Goal: Transaction & Acquisition: Purchase product/service

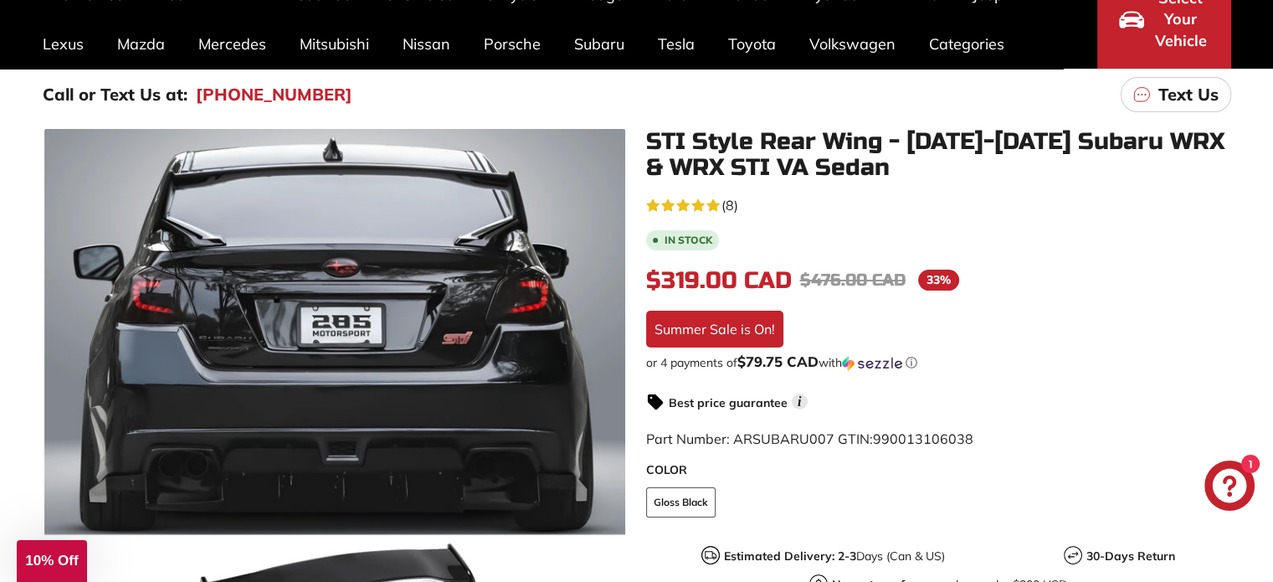
scroll to position [167, 0]
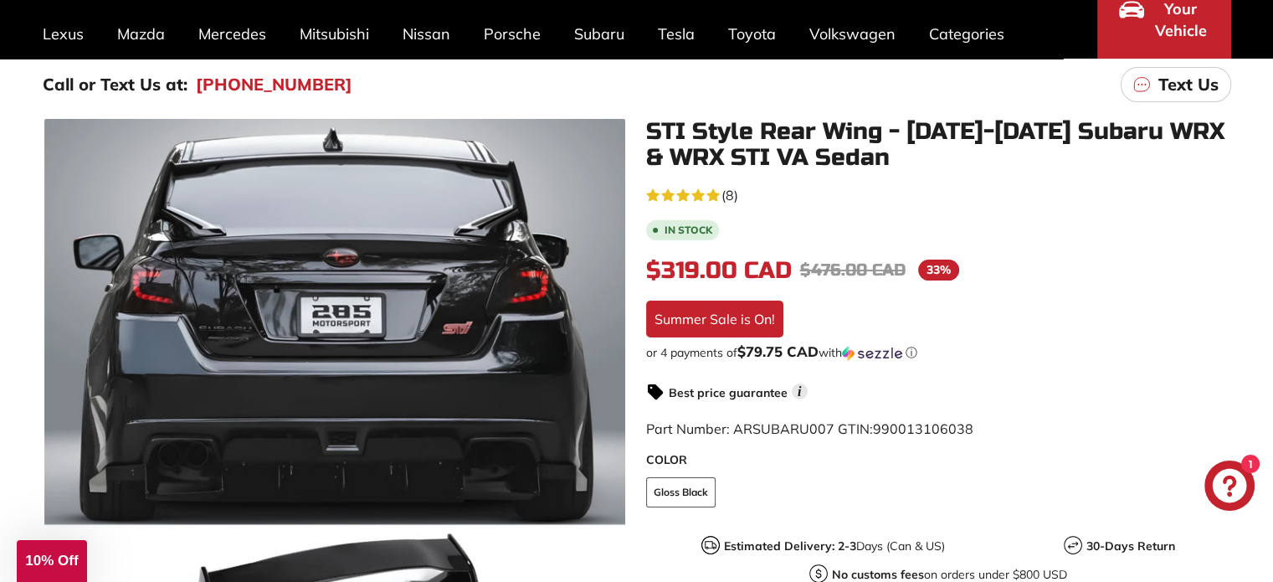
click at [732, 195] on span "(8)" at bounding box center [729, 195] width 17 height 20
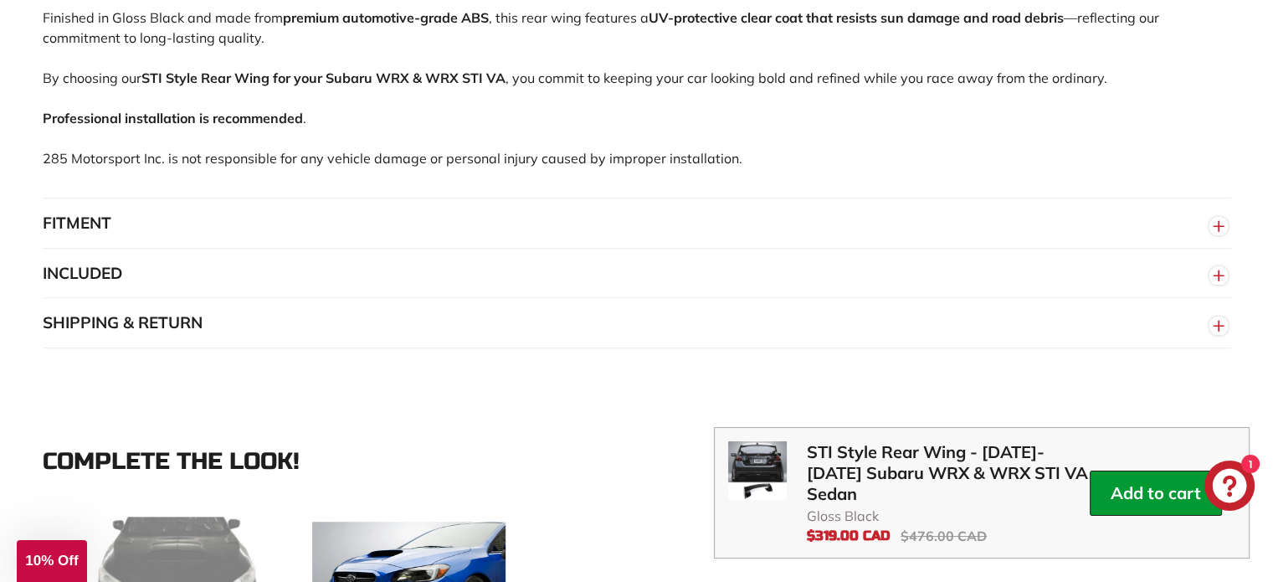
scroll to position [1255, 0]
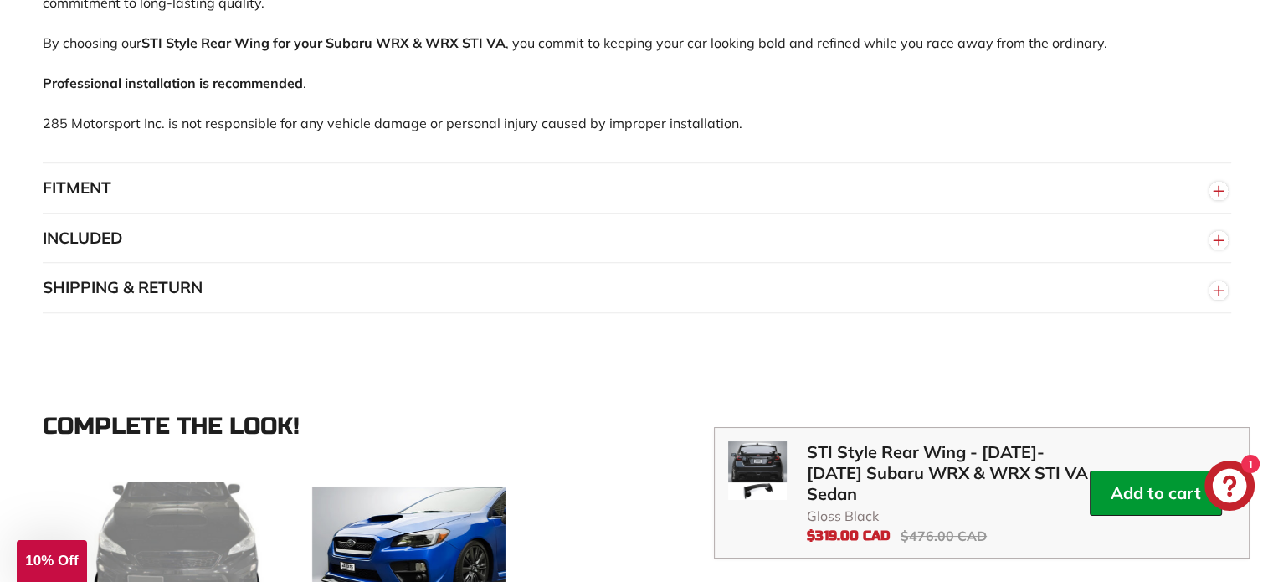
click at [300, 196] on button "FITMENT" at bounding box center [637, 188] width 1188 height 50
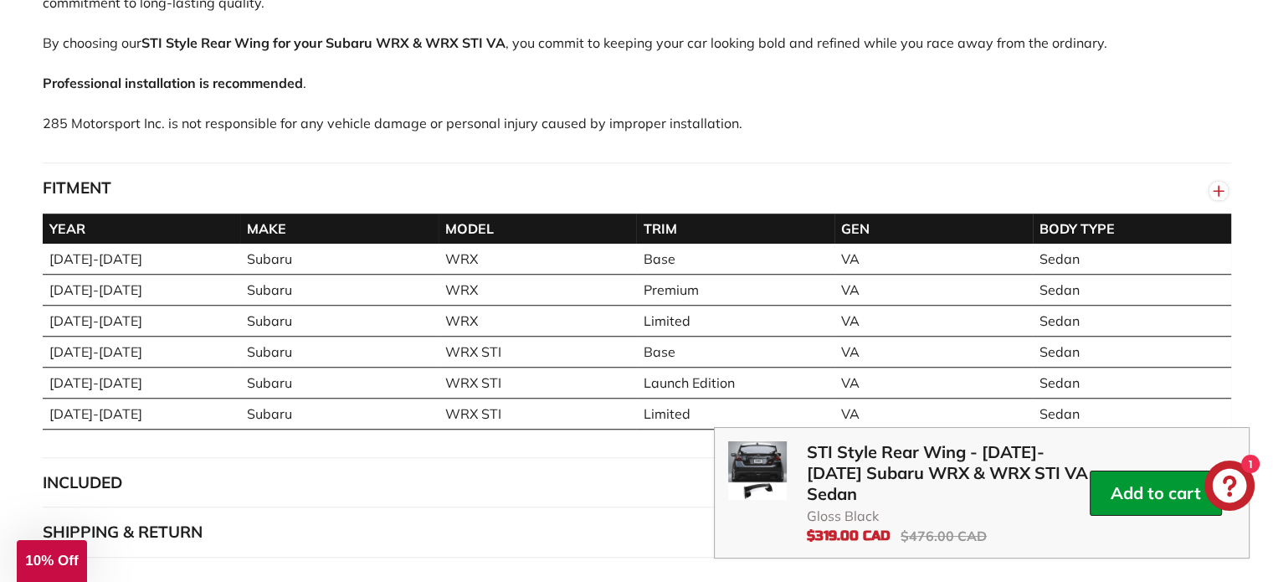
click at [1078, 207] on button "FITMENT" at bounding box center [637, 188] width 1188 height 50
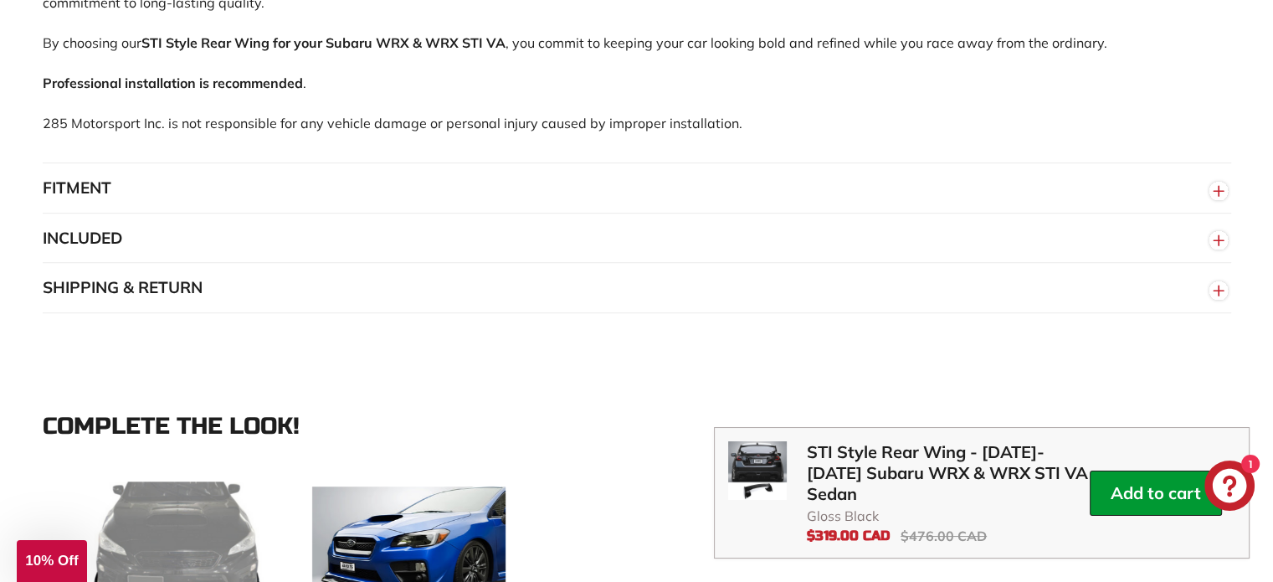
click at [824, 264] on button "INCLUDED" at bounding box center [637, 238] width 1188 height 50
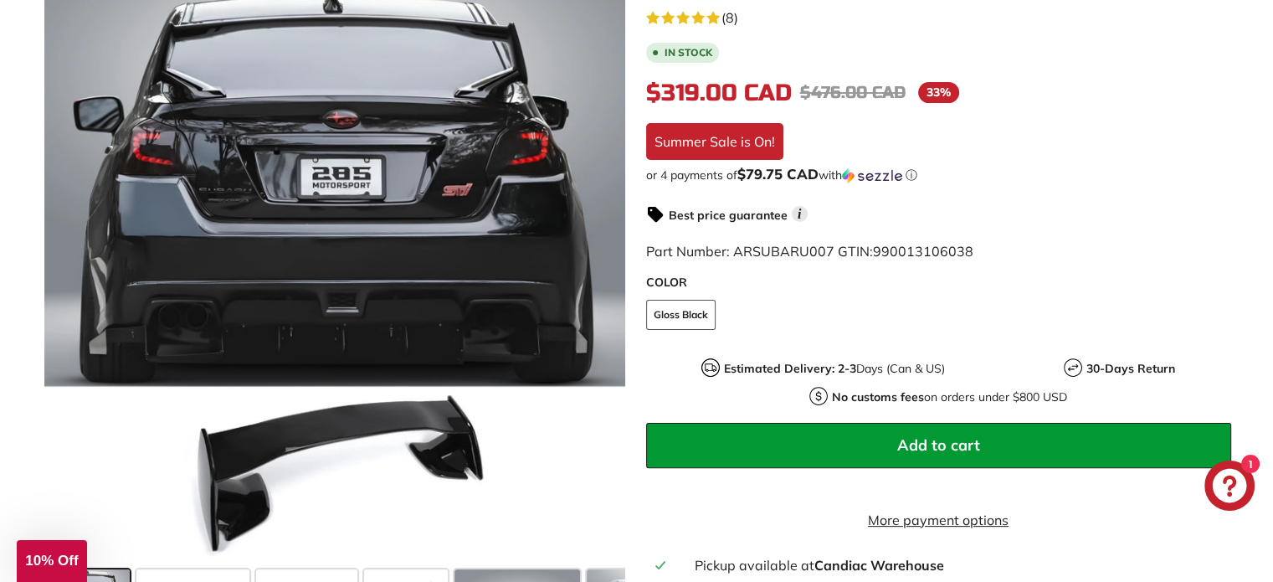
scroll to position [335, 0]
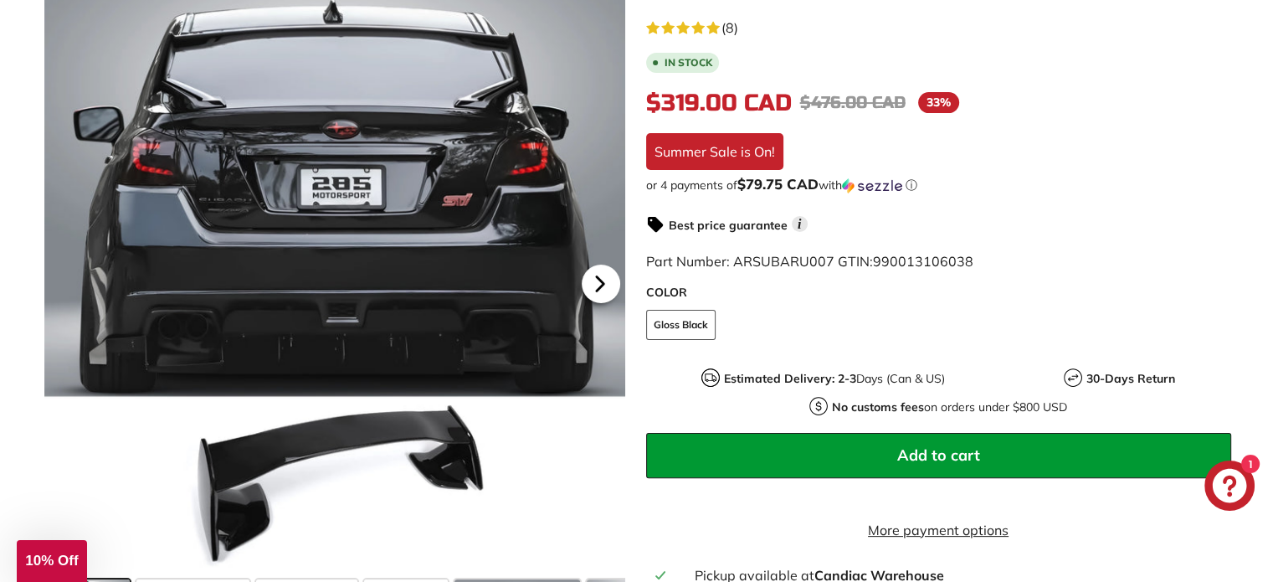
click at [609, 304] on icon at bounding box center [600, 284] width 39 height 39
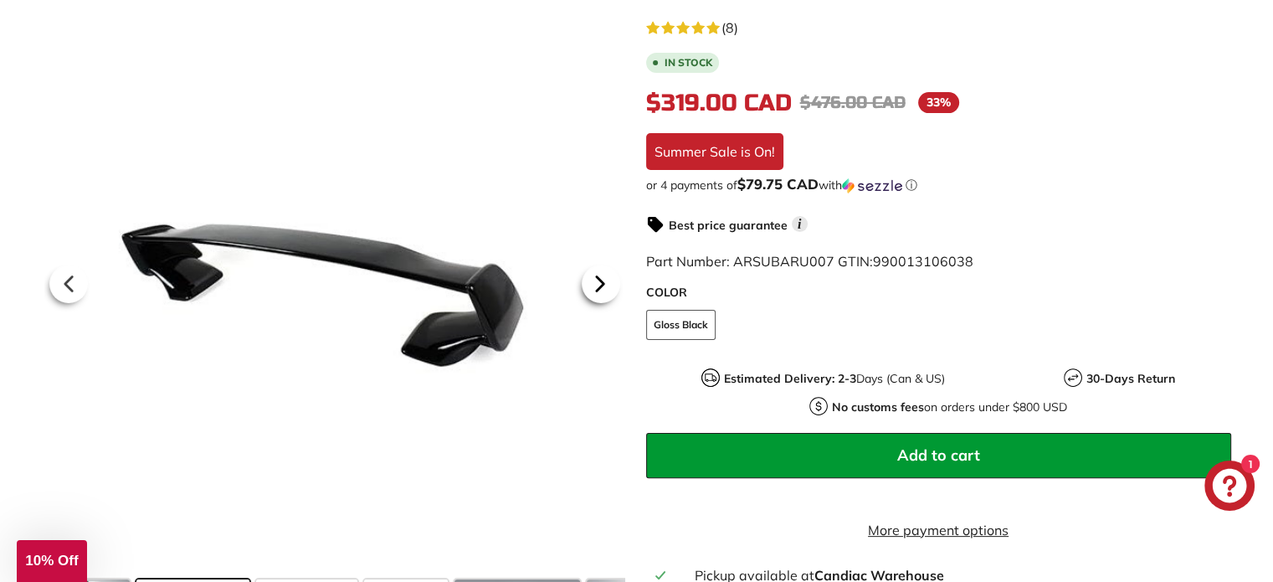
click at [609, 304] on icon at bounding box center [600, 284] width 39 height 39
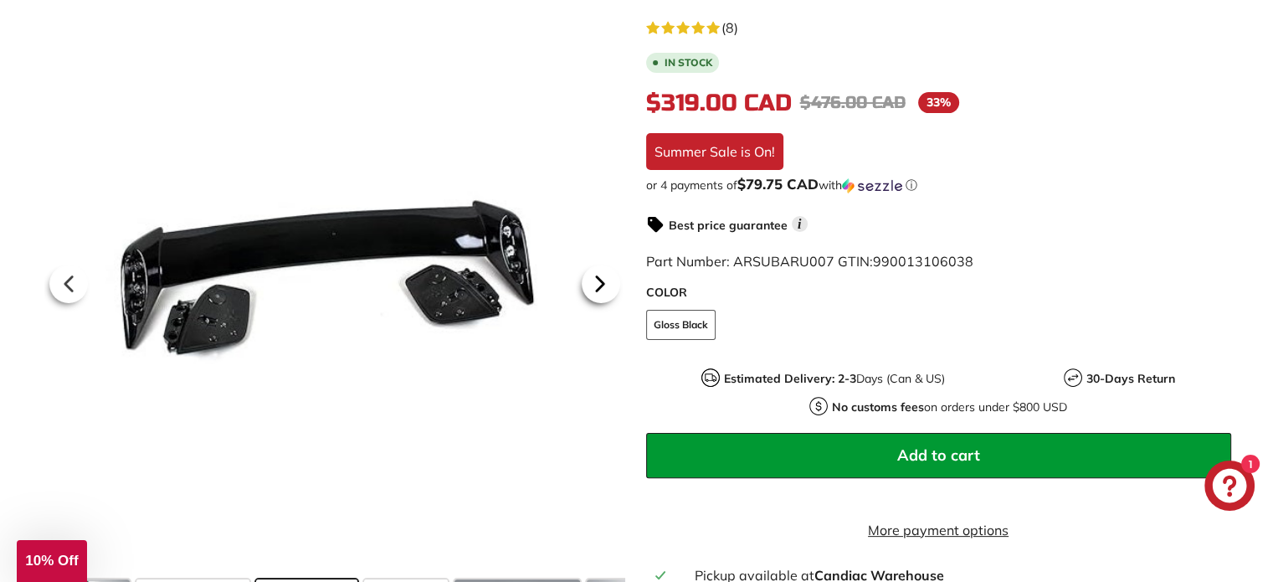
click at [592, 304] on icon at bounding box center [600, 284] width 39 height 39
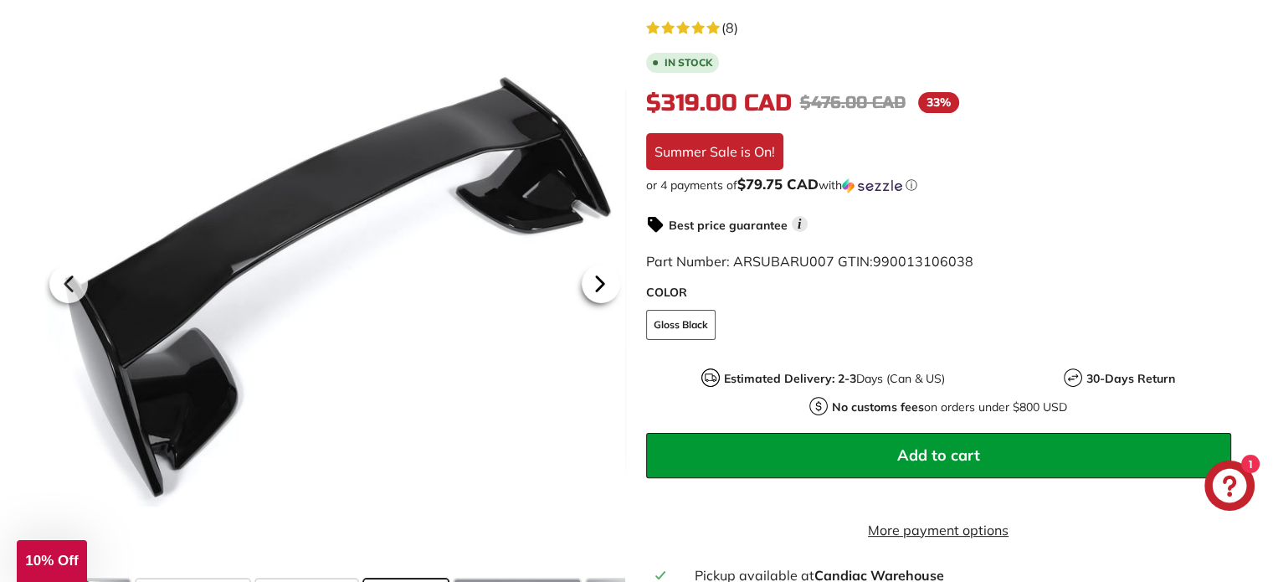
click at [592, 304] on icon at bounding box center [600, 284] width 39 height 39
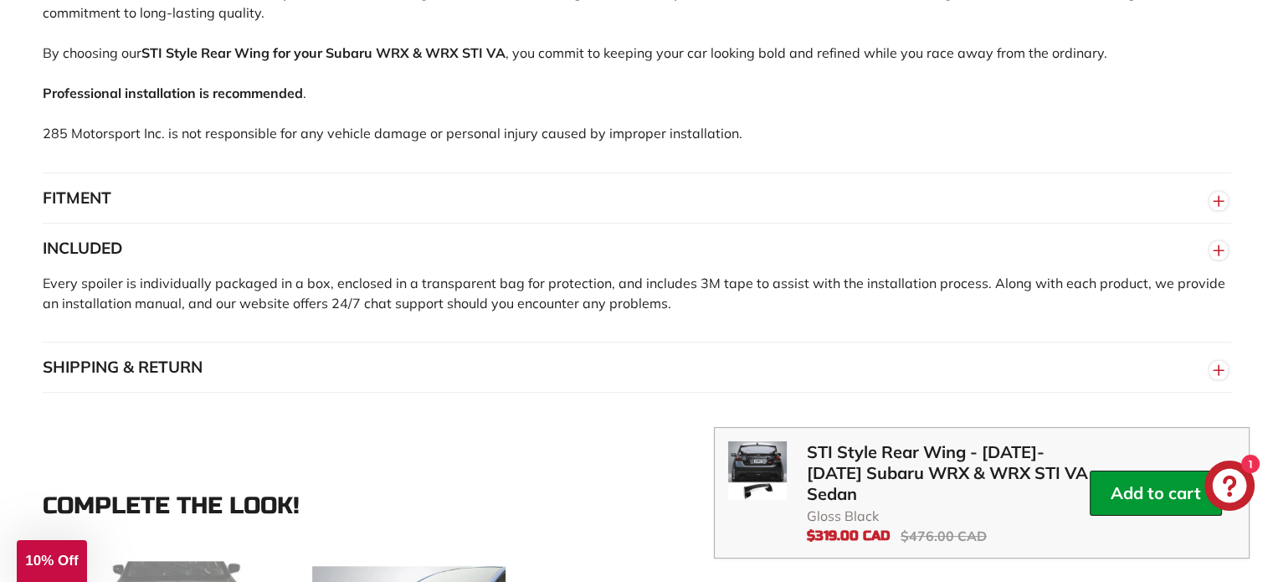
scroll to position [1255, 0]
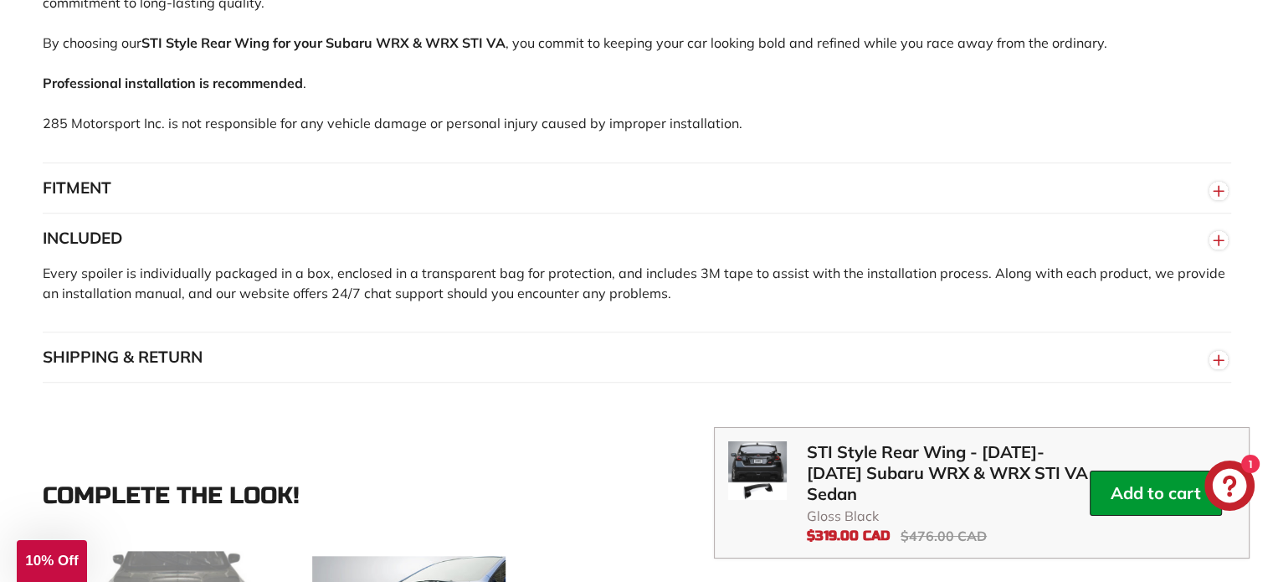
click at [1100, 365] on button "SHIPPING & RETURN" at bounding box center [637, 357] width 1188 height 50
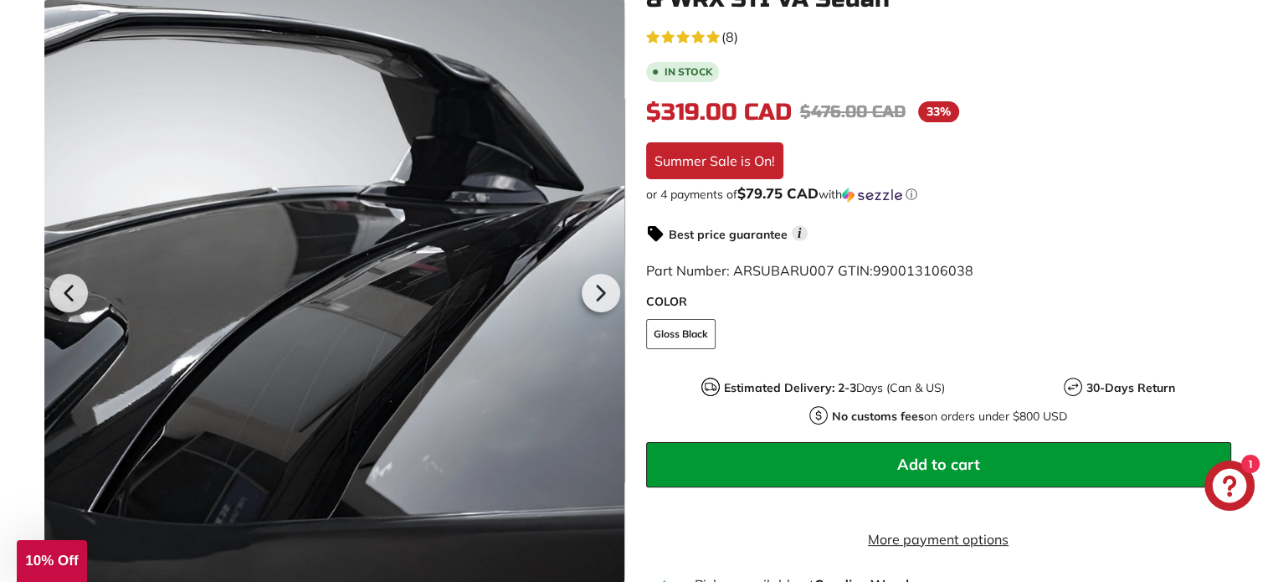
scroll to position [418, 0]
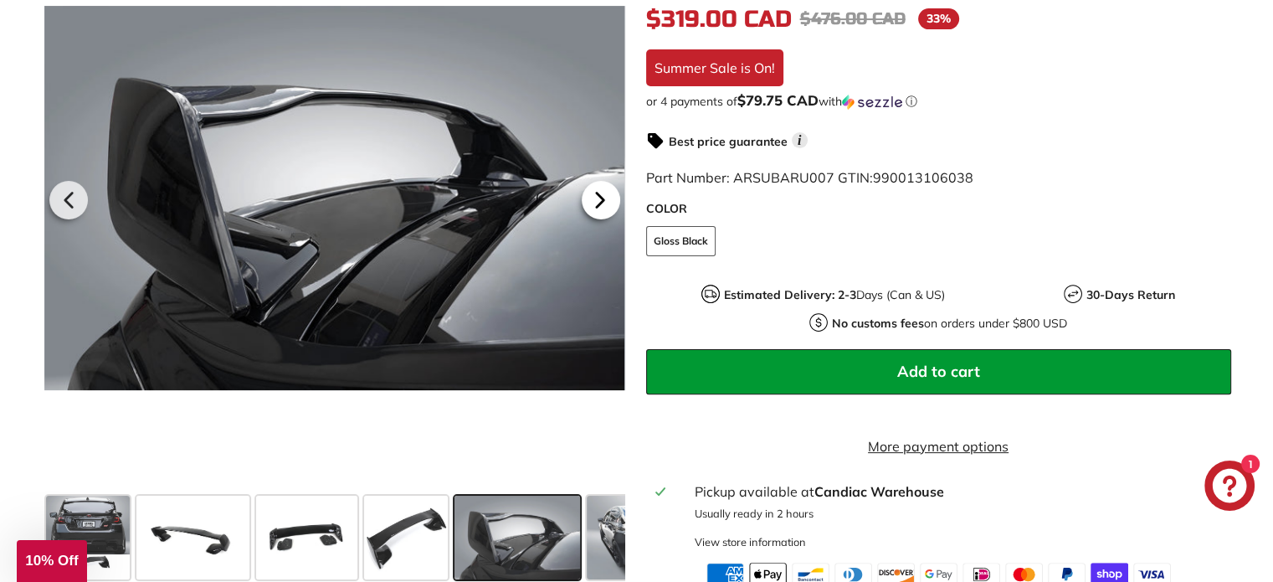
click at [609, 208] on icon at bounding box center [600, 201] width 39 height 39
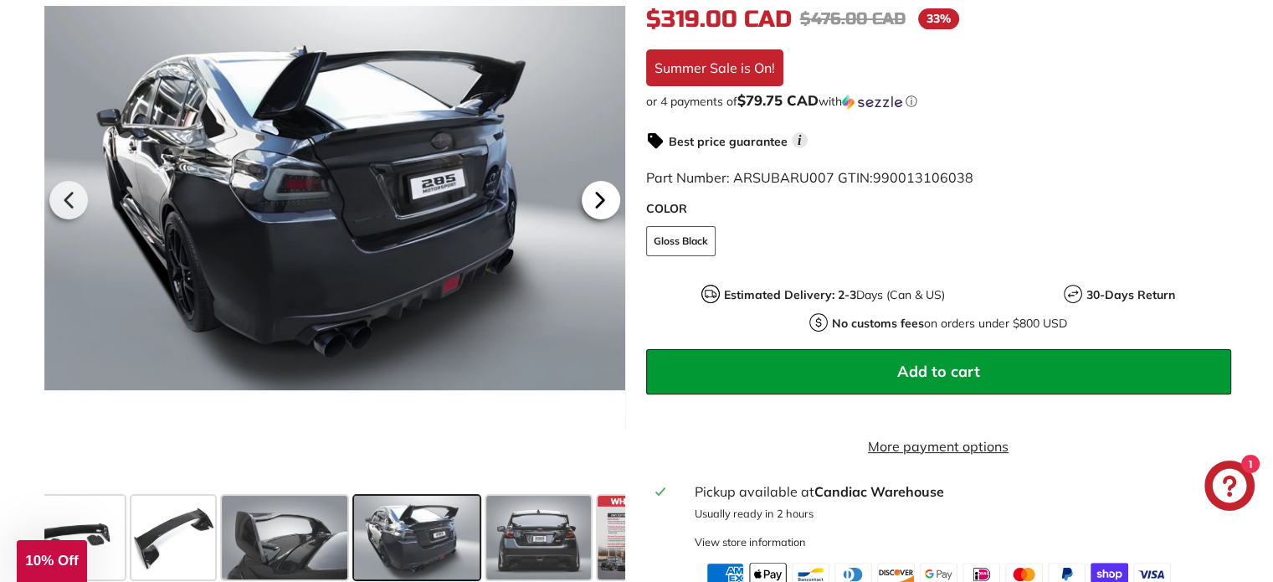
scroll to position [0, 291]
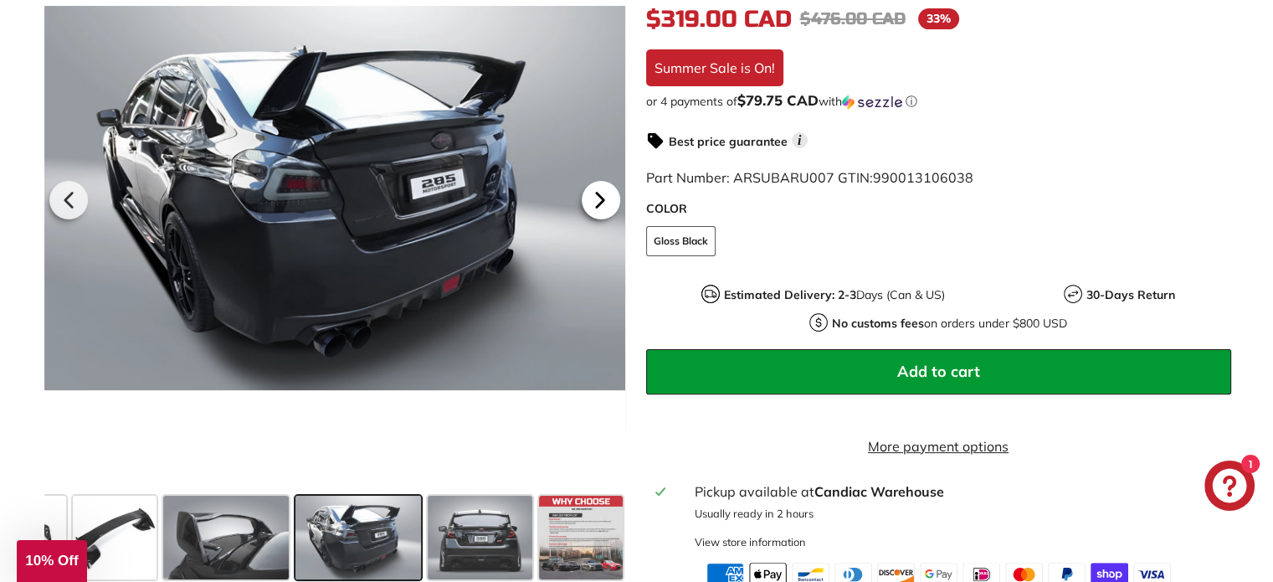
click at [600, 208] on icon at bounding box center [600, 200] width 7 height 14
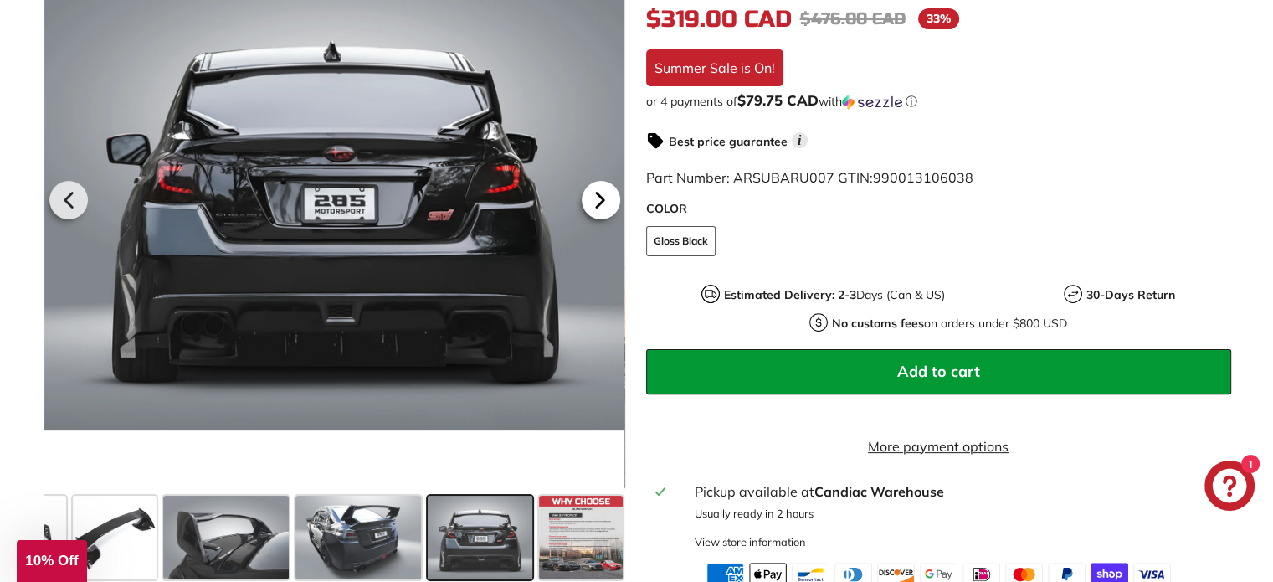
click at [600, 208] on icon at bounding box center [600, 200] width 7 height 14
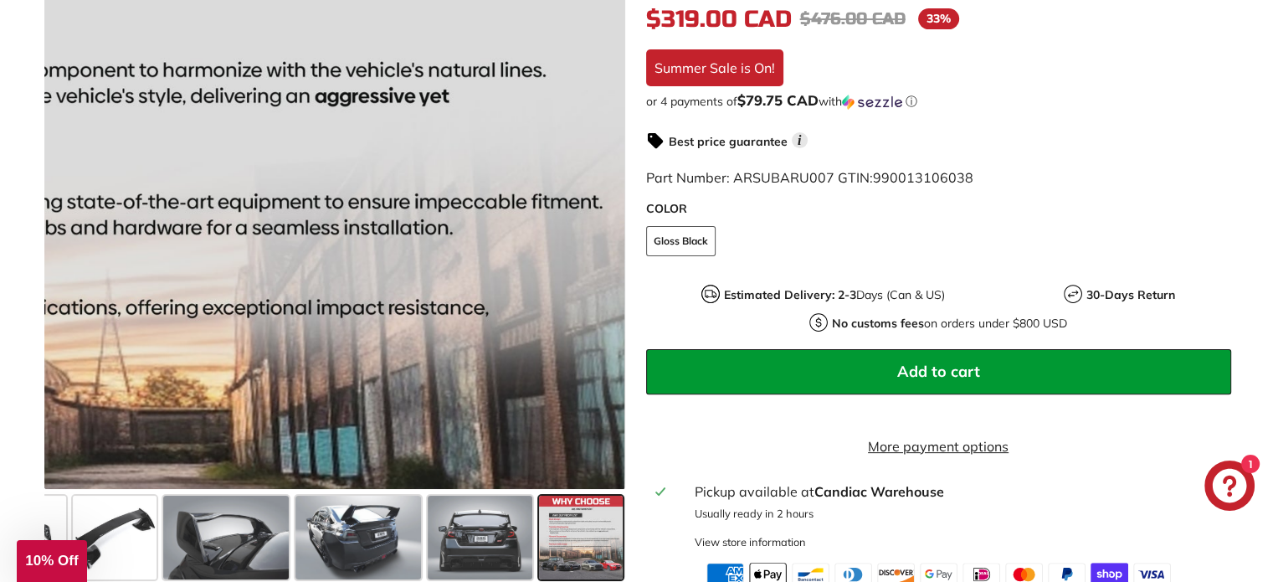
click at [594, 222] on div at bounding box center [334, 198] width 581 height 582
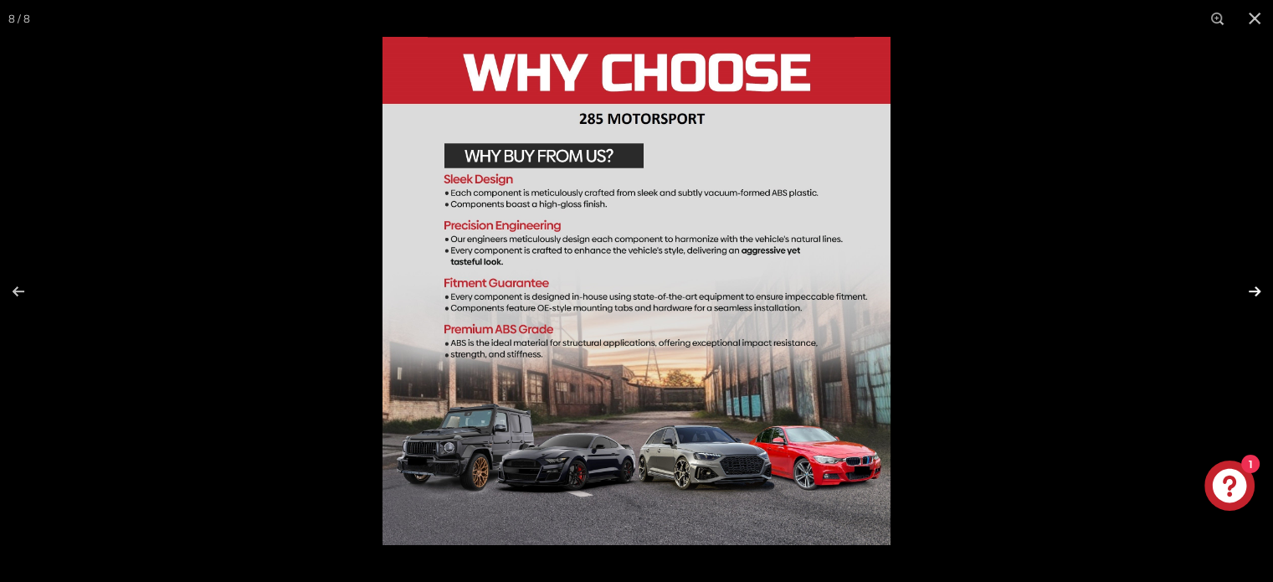
click at [1255, 286] on button at bounding box center [1243, 291] width 59 height 84
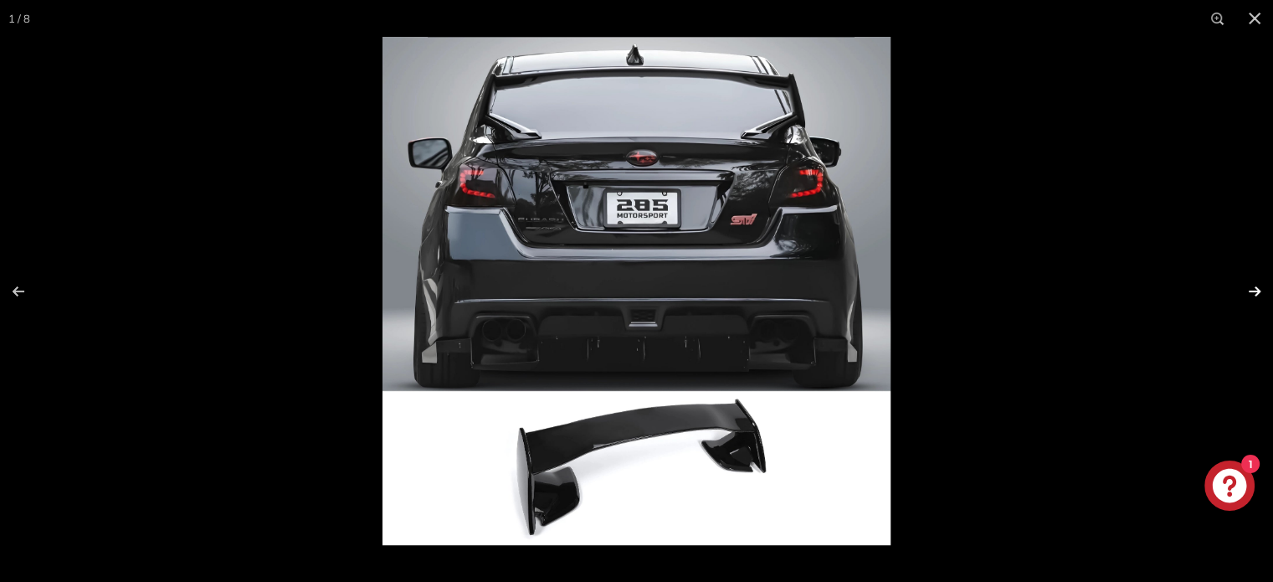
scroll to position [0, 0]
click at [1255, 286] on button at bounding box center [1243, 291] width 59 height 84
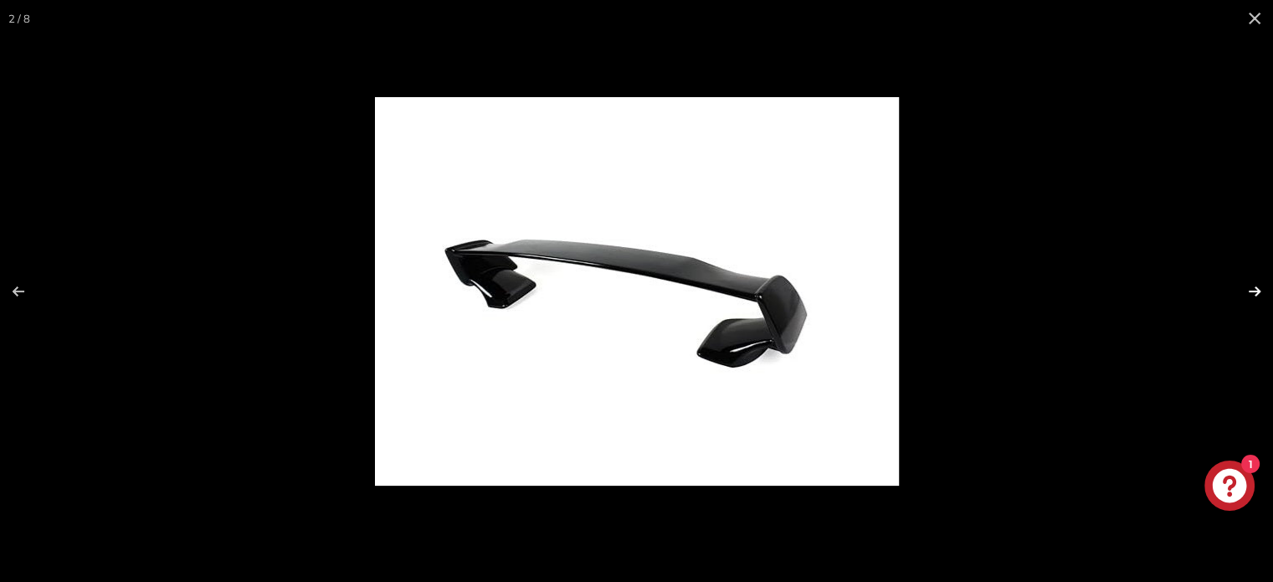
click at [1255, 286] on button at bounding box center [1243, 291] width 59 height 84
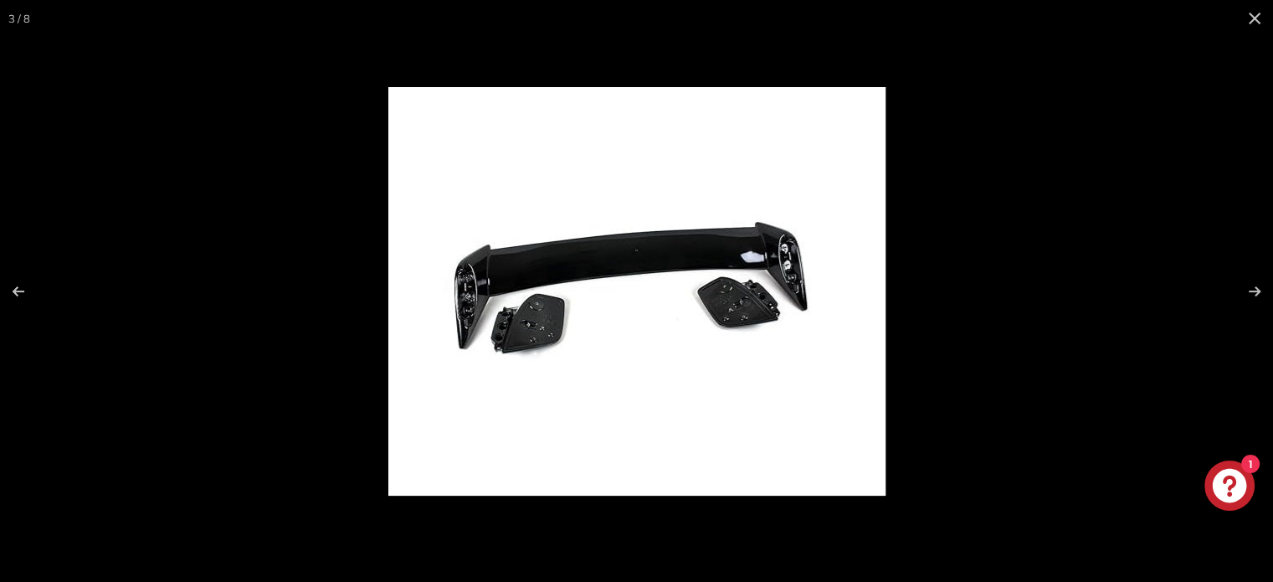
click at [490, 295] on img at bounding box center [636, 291] width 497 height 408
click at [529, 327] on img at bounding box center [636, 291] width 497 height 408
click at [1244, 19] on button at bounding box center [1254, 18] width 37 height 37
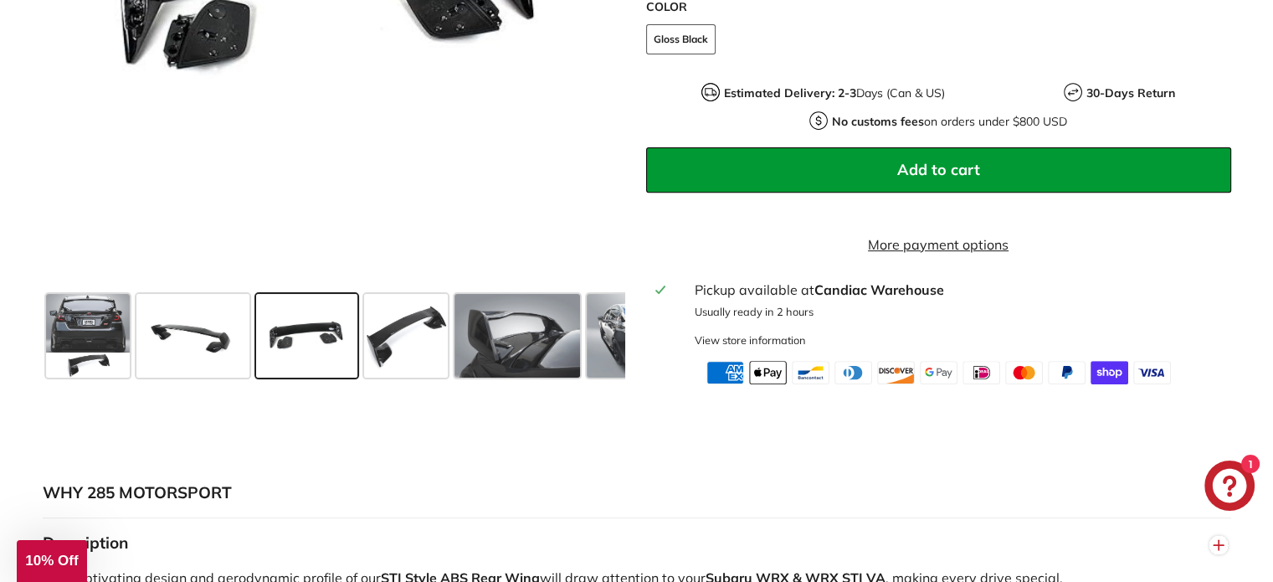
scroll to position [670, 0]
